Goal: Information Seeking & Learning: Learn about a topic

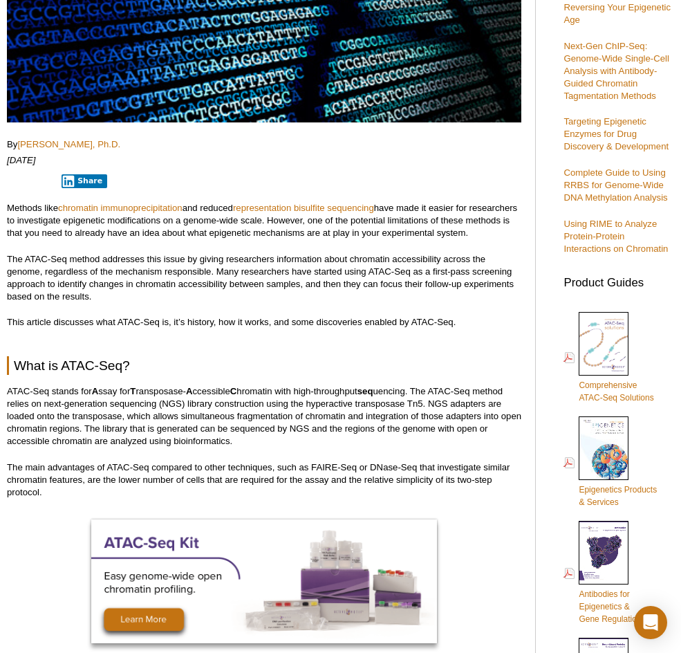
click at [299, 317] on p "This article discusses what ATAC-Seq is, it’s history, how it works, and some d…" at bounding box center [264, 322] width 514 height 12
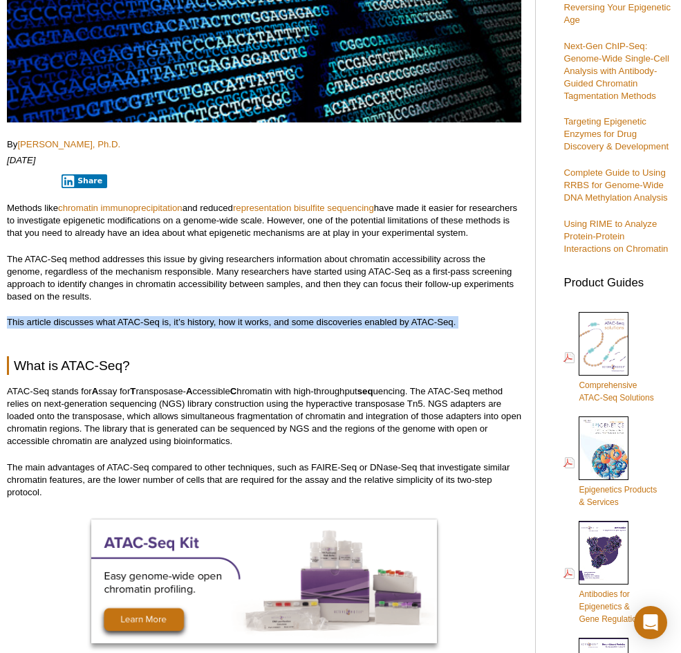
click at [299, 317] on p "This article discusses what ATAC-Seq is, it’s history, how it works, and some d…" at bounding box center [264, 322] width 514 height 12
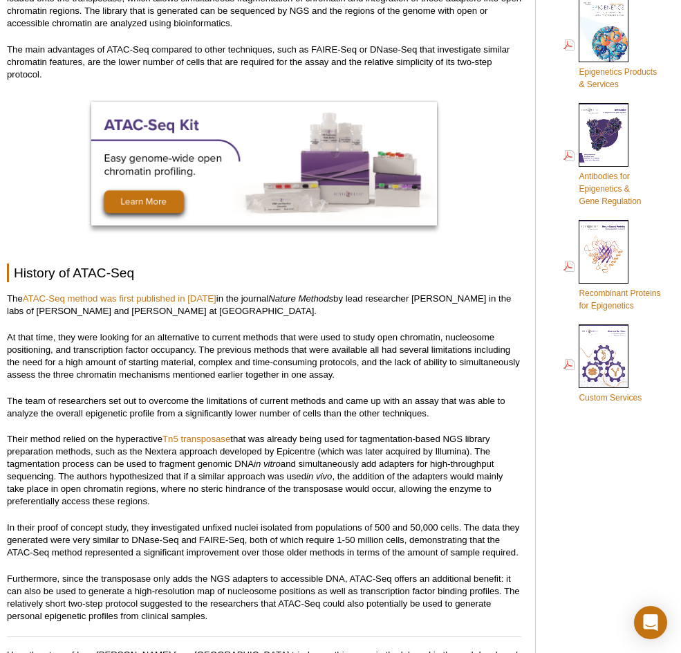
scroll to position [899, 0]
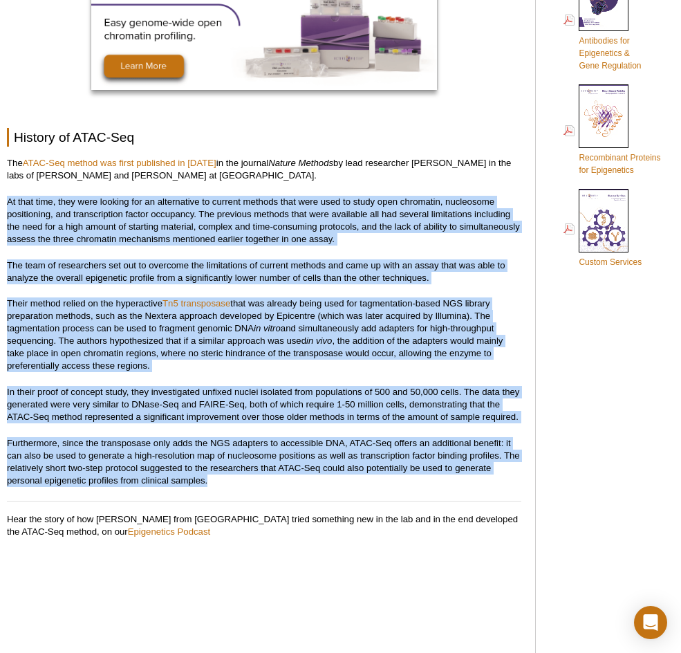
drag, startPoint x: 7, startPoint y: 205, endPoint x: 424, endPoint y: 487, distance: 503.0
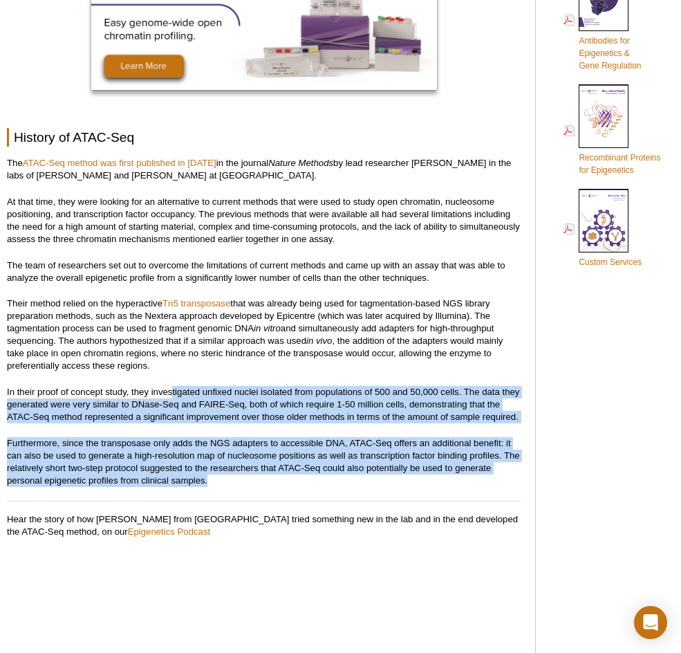
drag, startPoint x: 433, startPoint y: 486, endPoint x: 174, endPoint y: 377, distance: 281.3
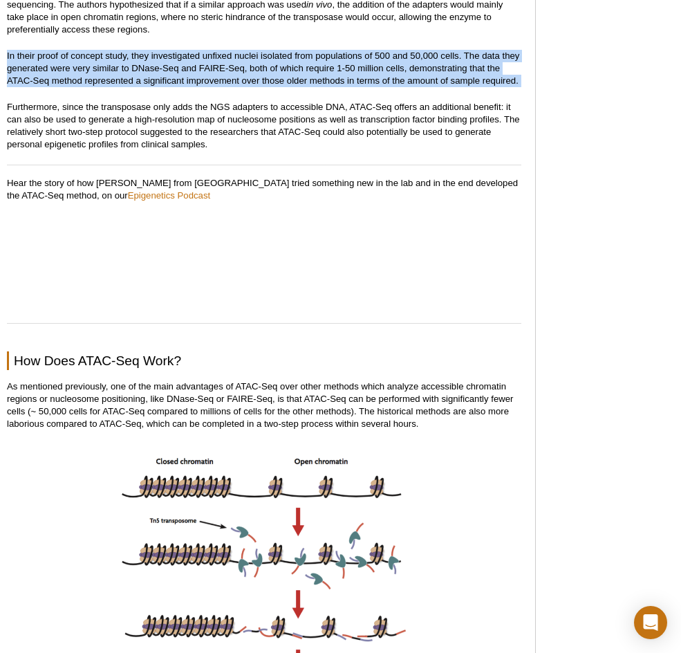
scroll to position [1244, 0]
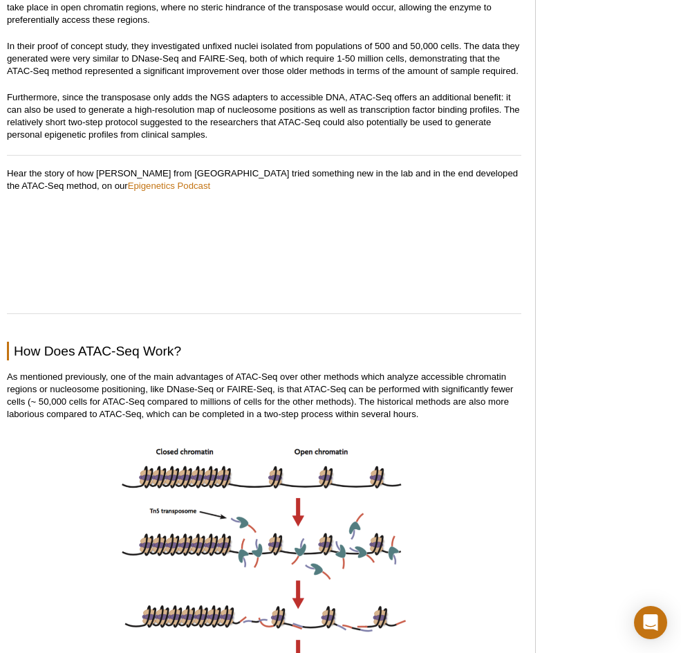
click at [124, 384] on p "As mentioned previously, one of the main advantages of ATAC-Seq over other meth…" at bounding box center [264, 396] width 514 height 50
